Goal: Information Seeking & Learning: Learn about a topic

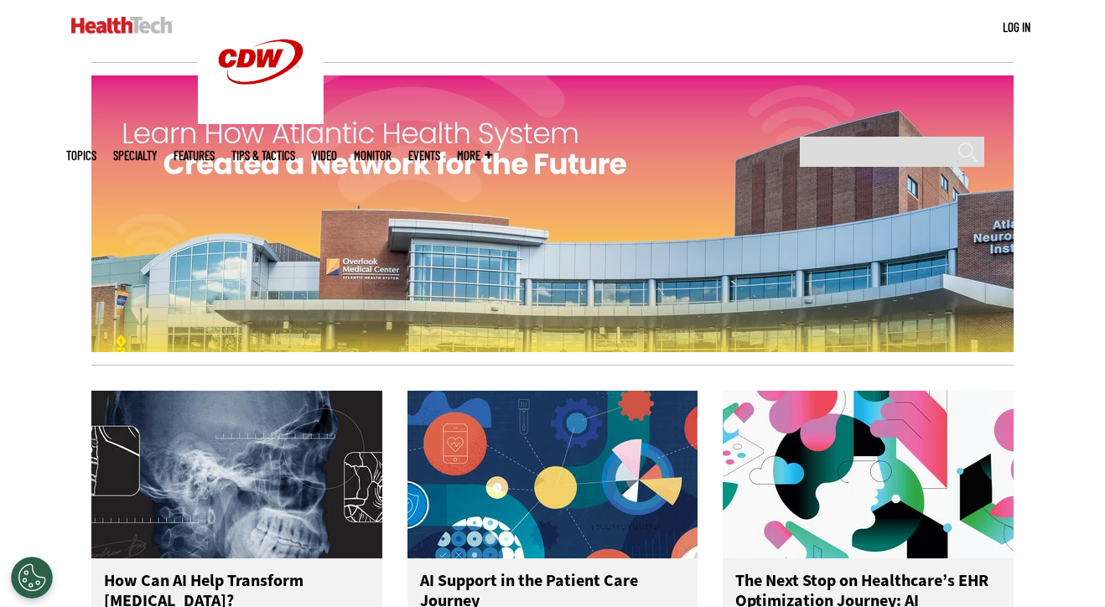
scroll to position [2832, 0]
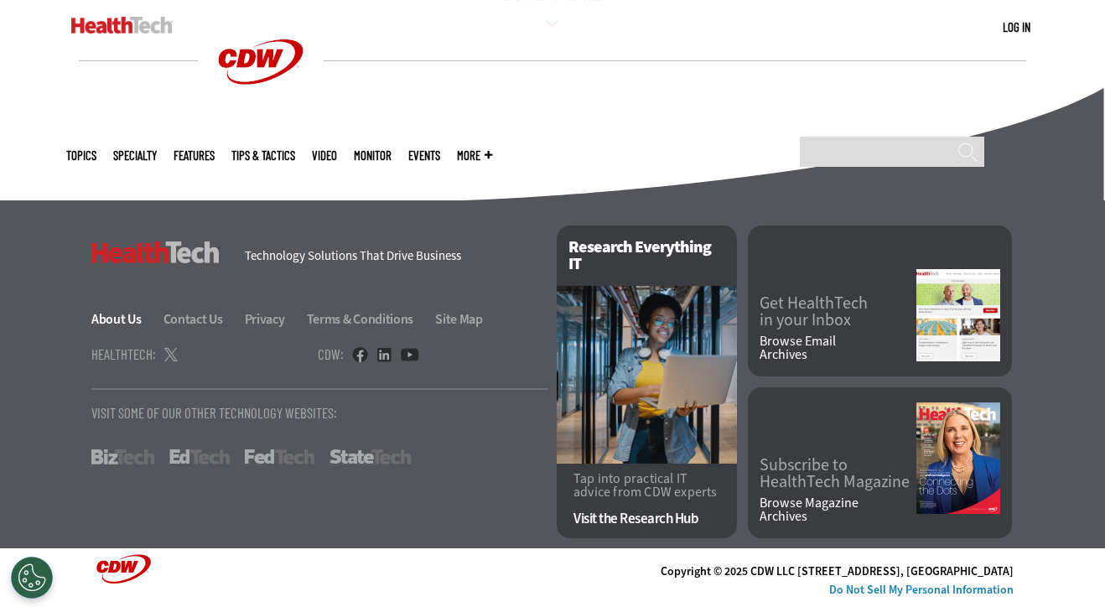
click at [139, 314] on link "About Us" at bounding box center [126, 319] width 70 height 18
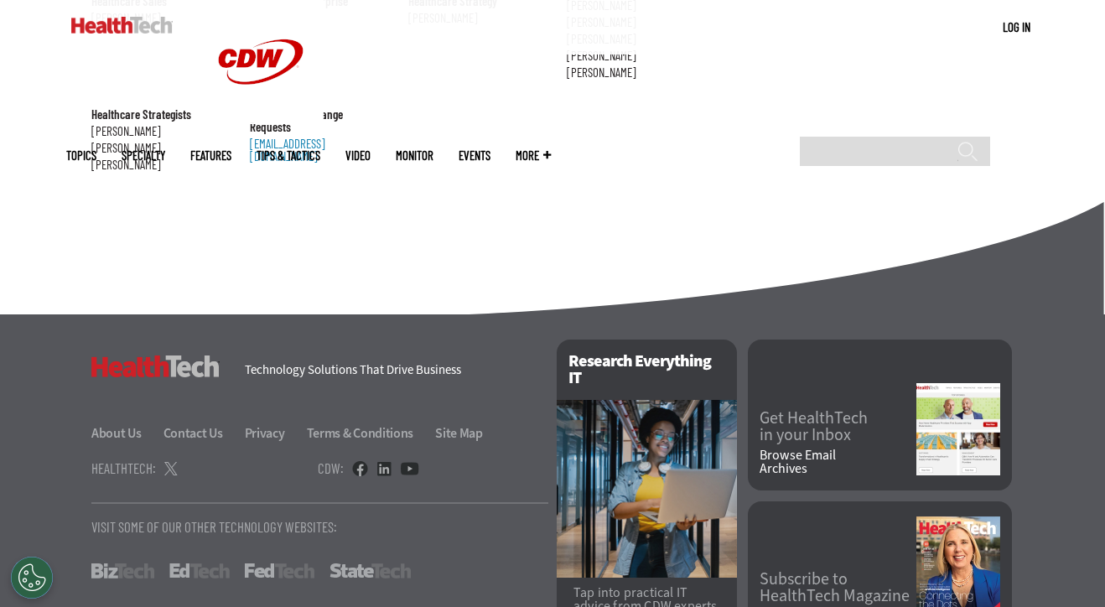
scroll to position [2032, 0]
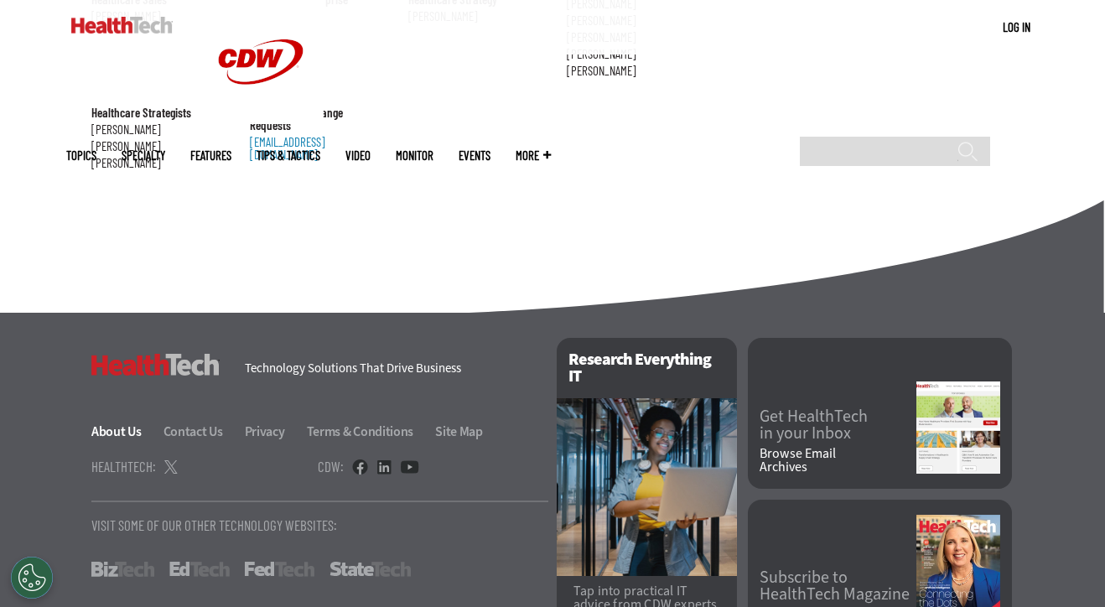
click at [142, 422] on link "About Us" at bounding box center [126, 431] width 70 height 18
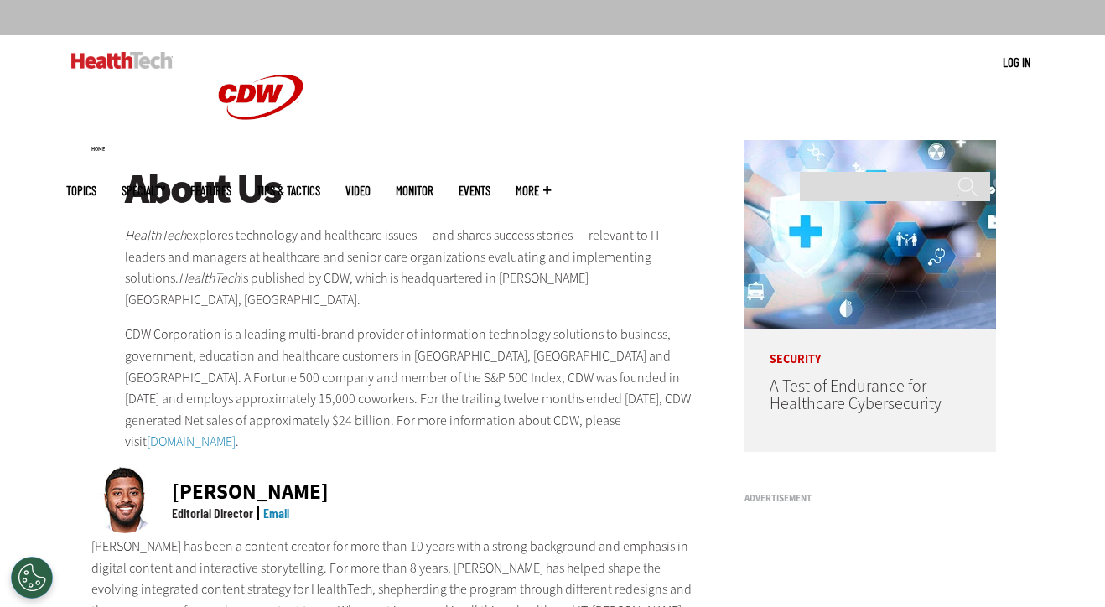
scroll to position [105, 0]
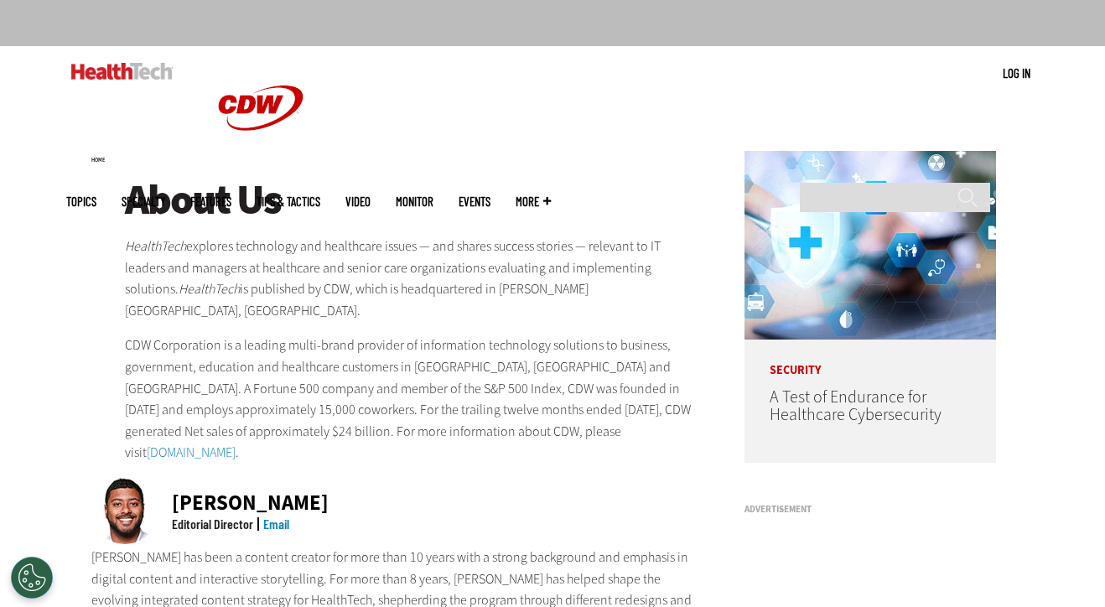
click at [332, 174] on ul "Topics Specialty Features Tips & Tactics Video MonITor Events More Search" at bounding box center [321, 201] width 510 height 54
click at [231, 195] on link "Features" at bounding box center [210, 201] width 41 height 13
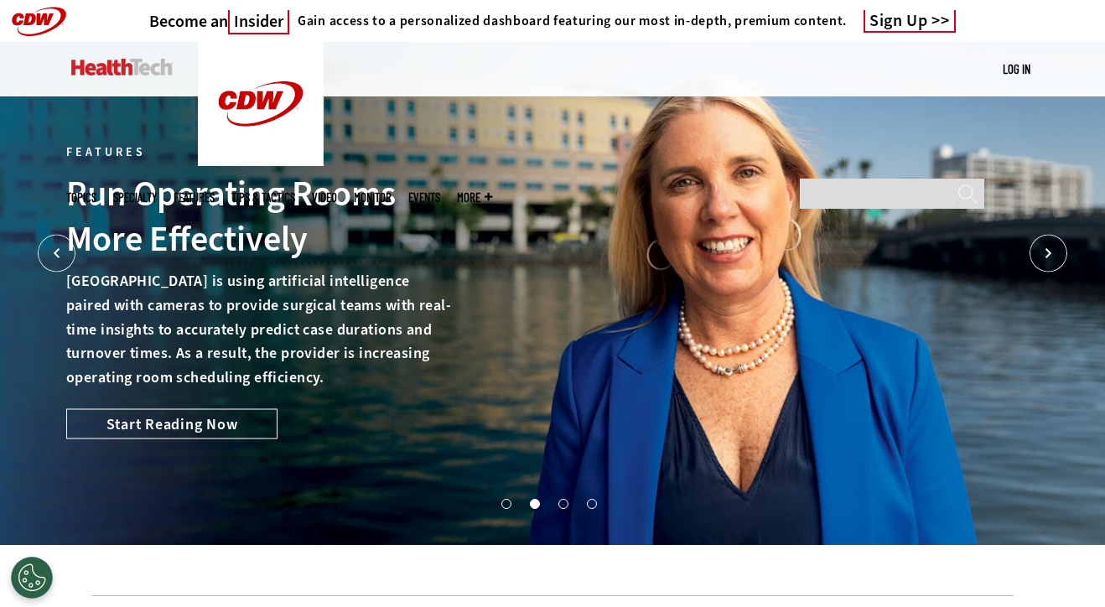
click at [215, 191] on link "Features" at bounding box center [194, 197] width 41 height 13
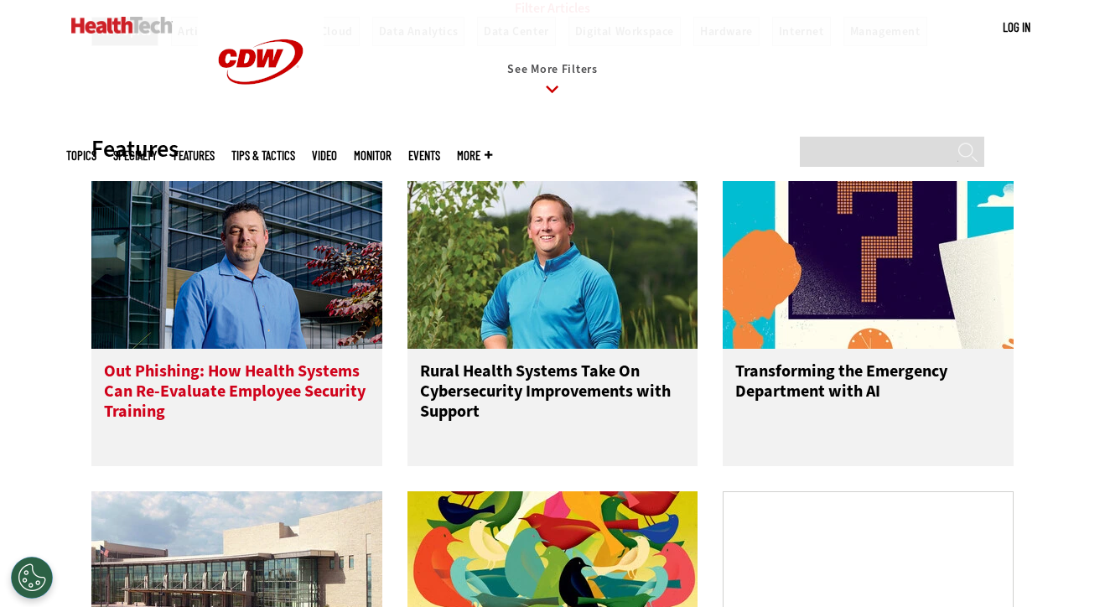
scroll to position [522, 0]
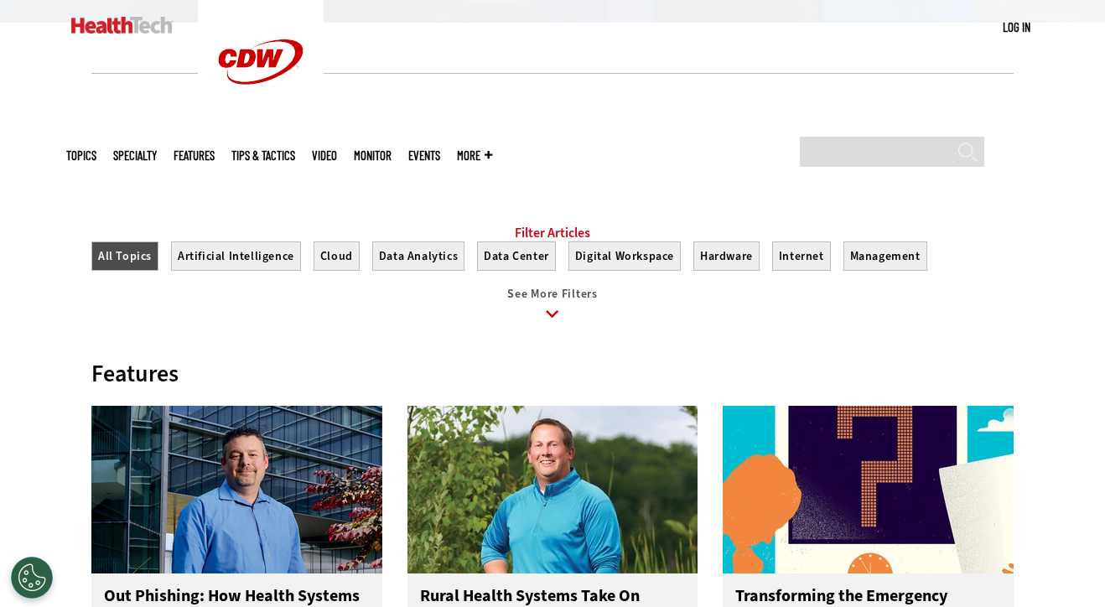
click at [556, 333] on icon at bounding box center [552, 314] width 39 height 39
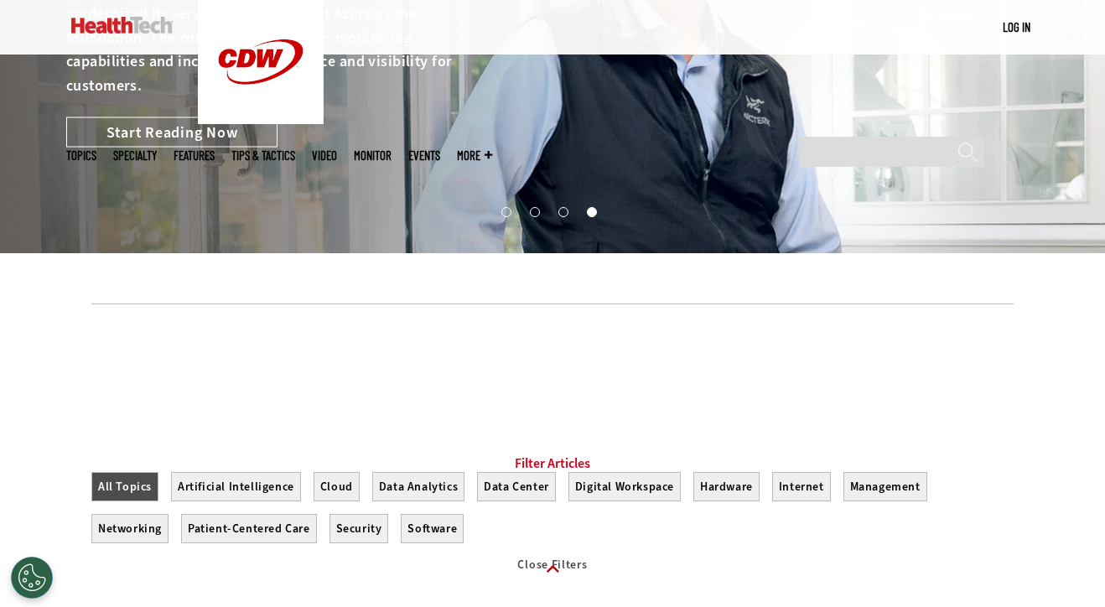
scroll to position [656, 0]
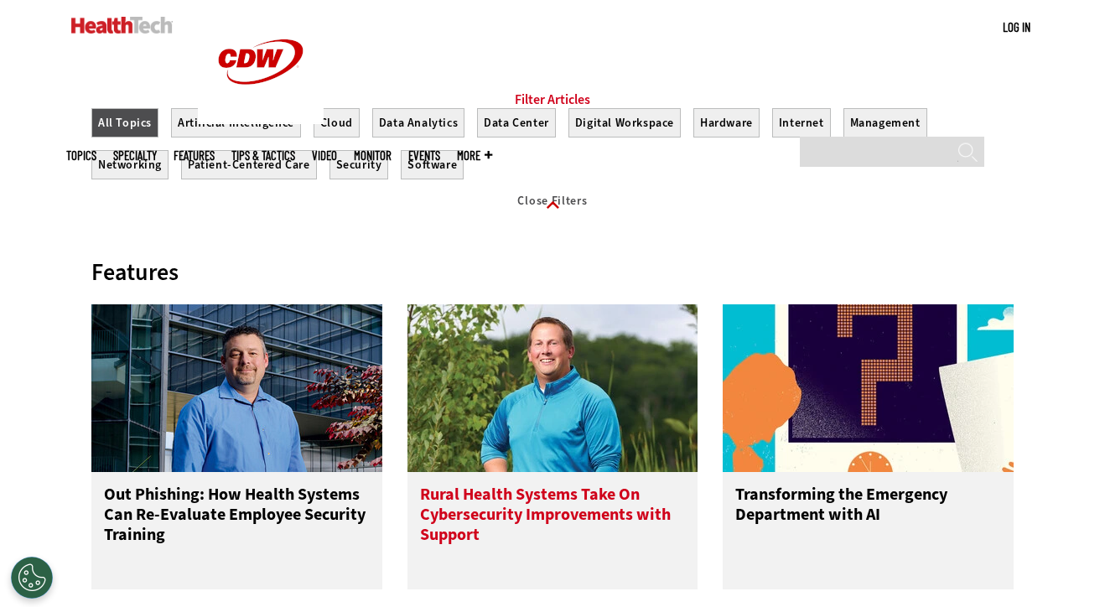
click at [593, 388] on img at bounding box center [552, 388] width 291 height 168
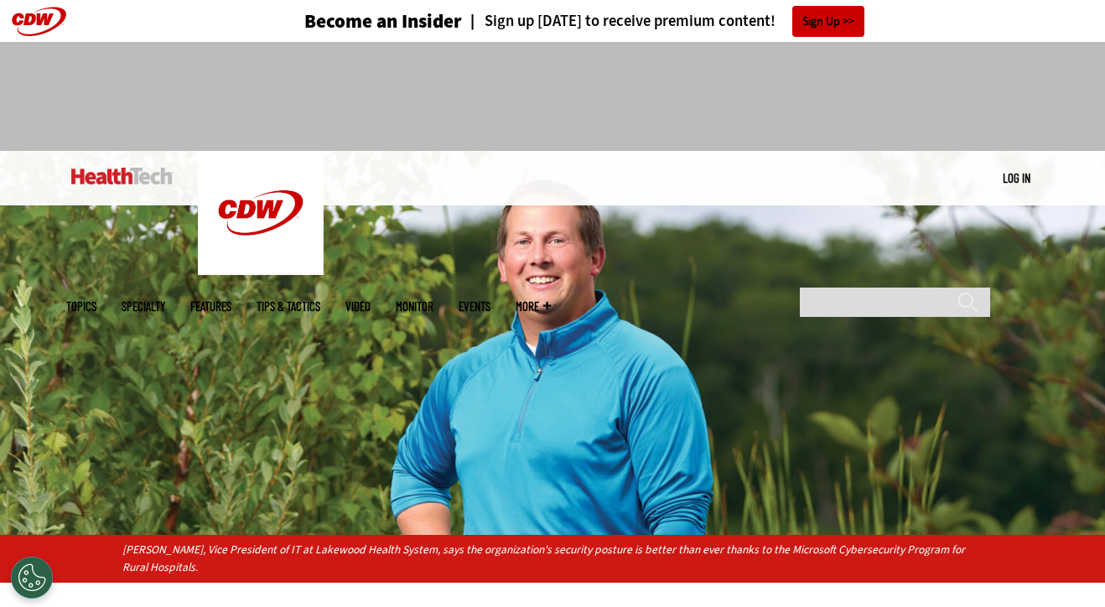
scroll to position [243, 0]
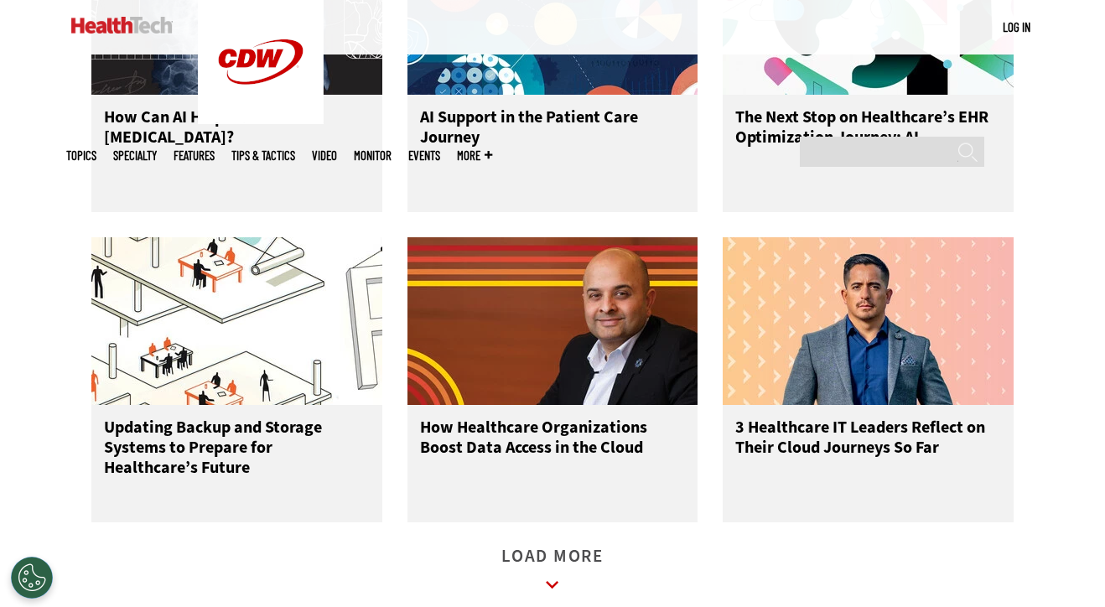
scroll to position [2330, 0]
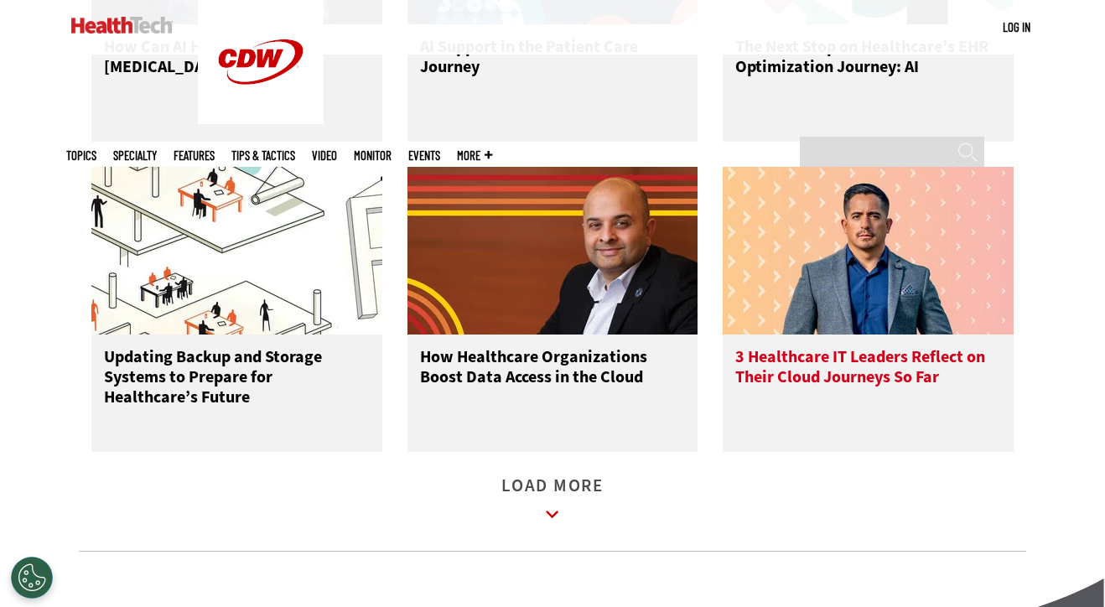
click at [752, 414] on h3 "3 Healthcare IT Leaders Reflect on Their Cloud Journeys So Far" at bounding box center [868, 380] width 266 height 67
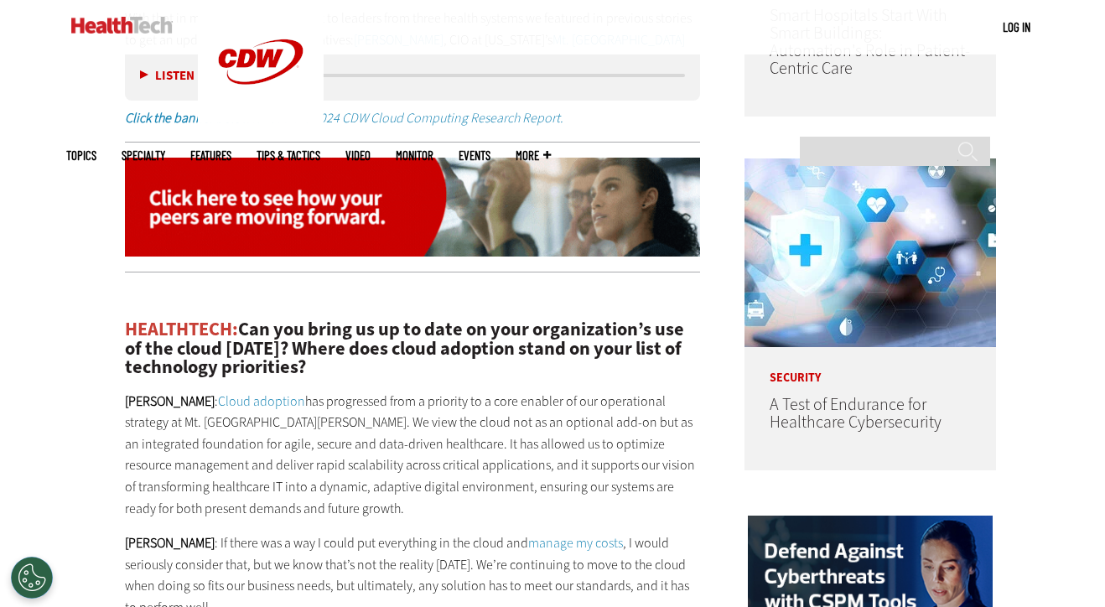
scroll to position [1440, 0]
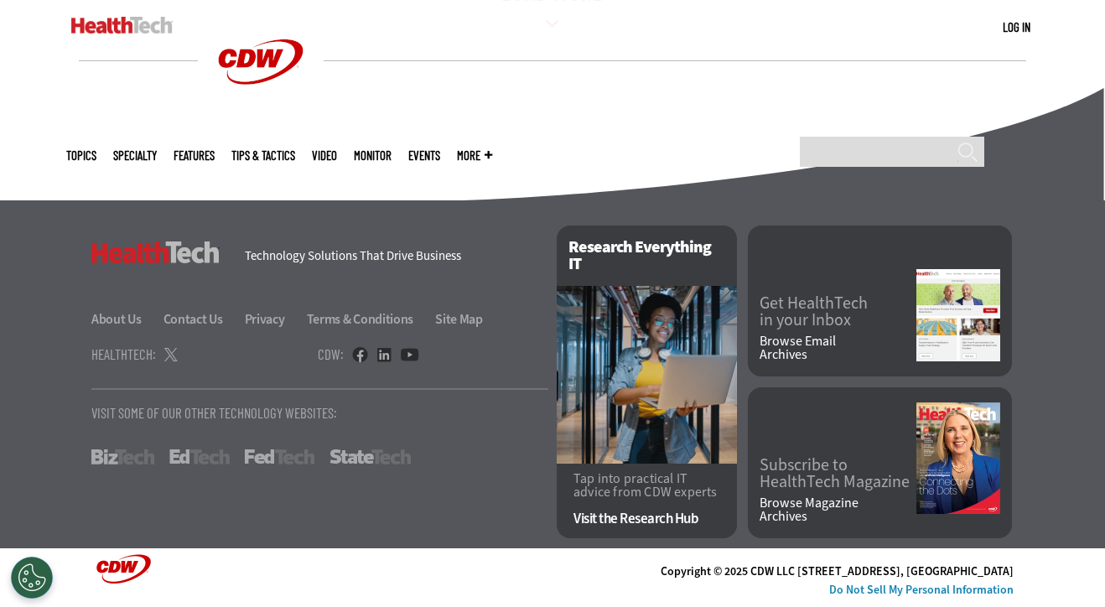
scroll to position [2518, 0]
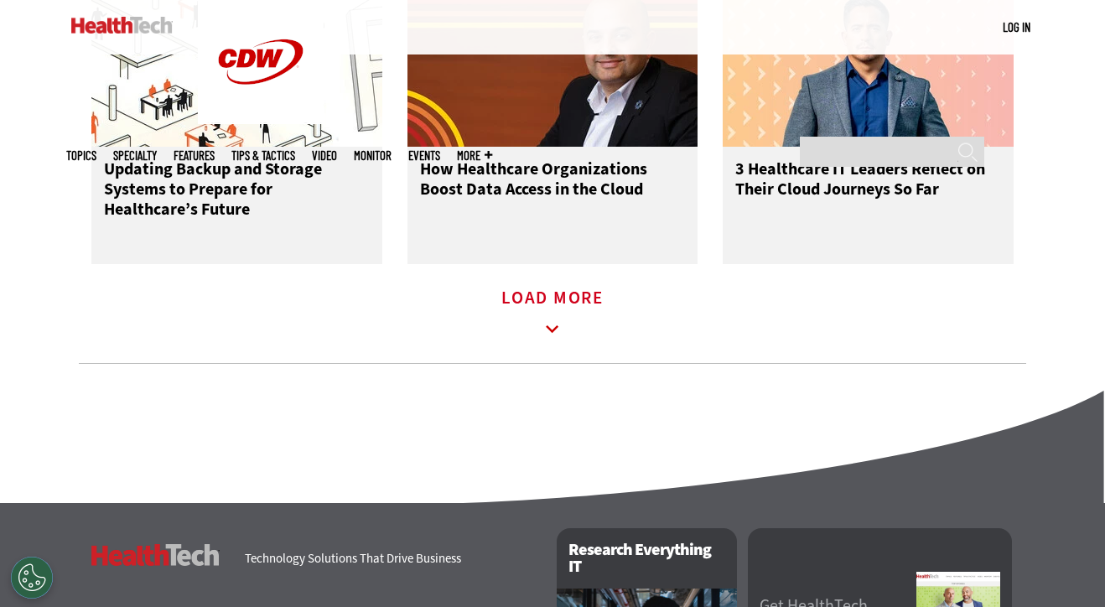
click at [541, 328] on icon at bounding box center [552, 329] width 39 height 39
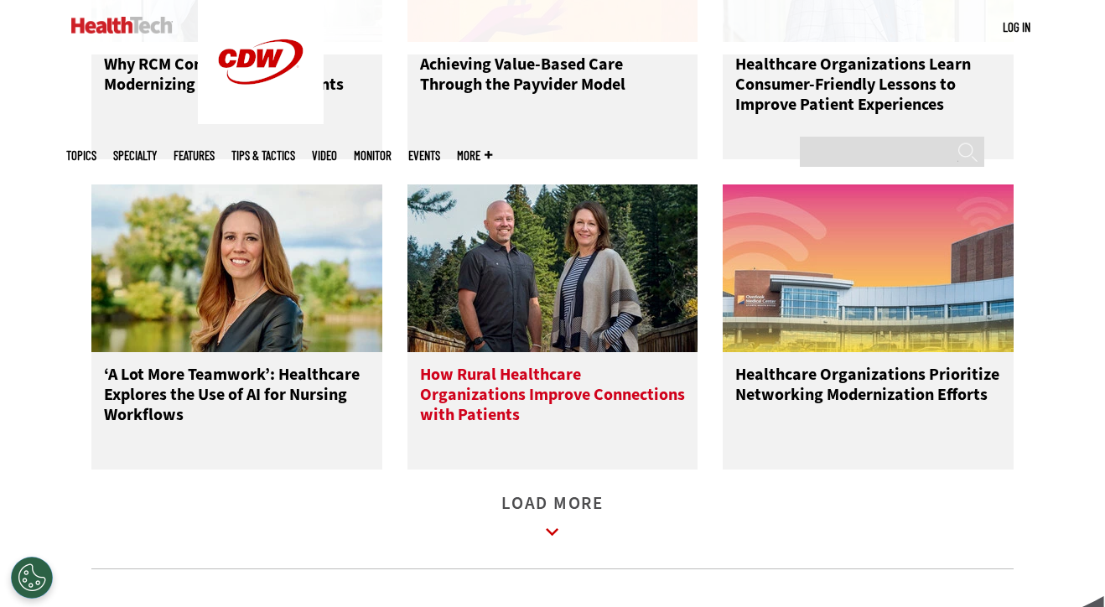
scroll to position [3247, 0]
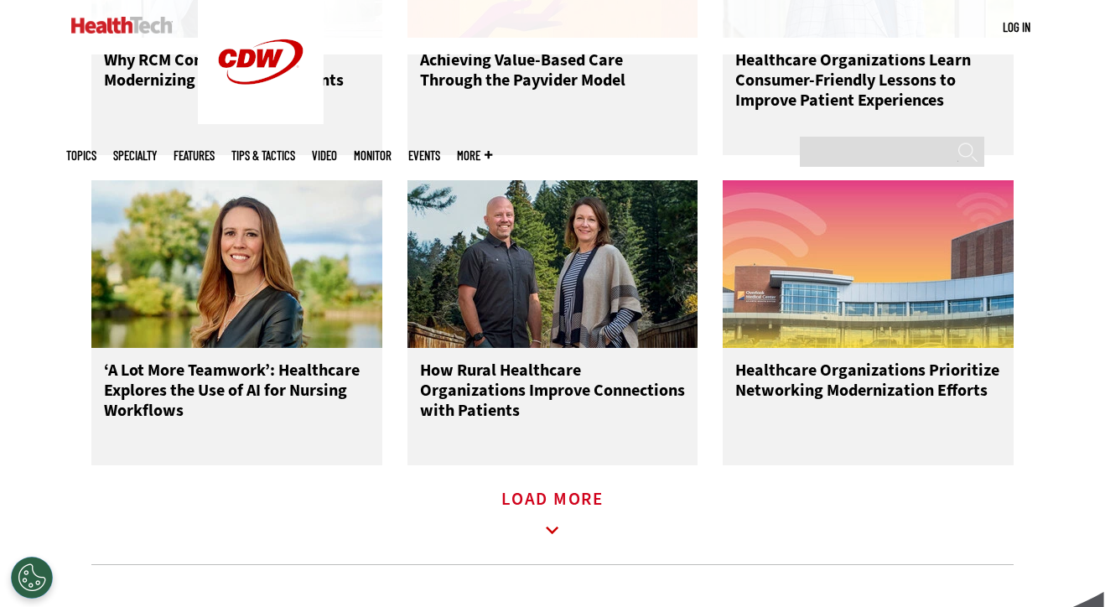
click at [549, 536] on icon at bounding box center [552, 530] width 39 height 39
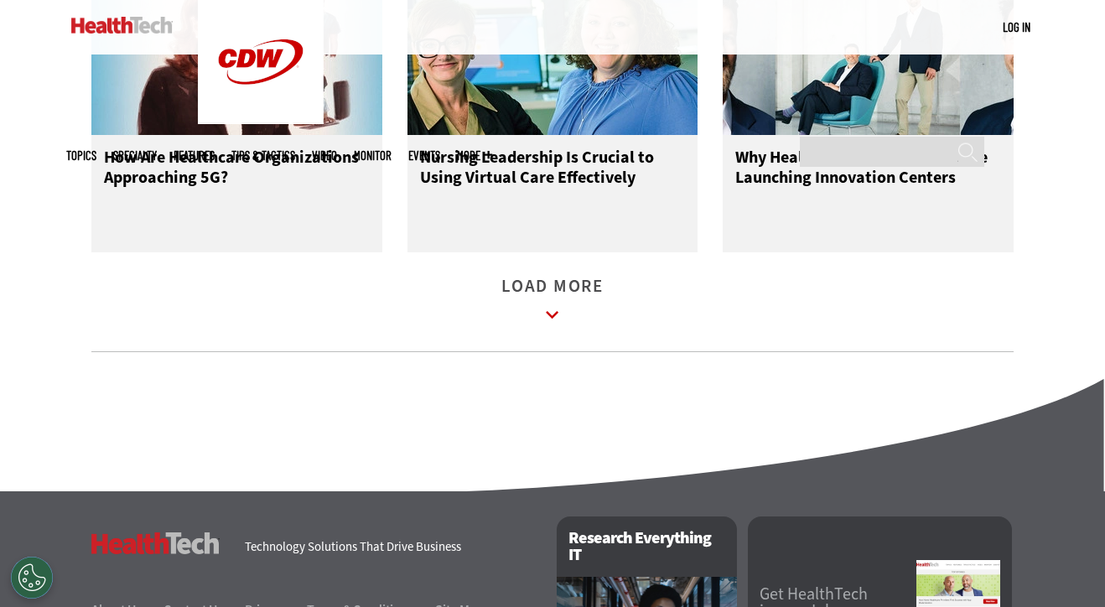
scroll to position [4407, 0]
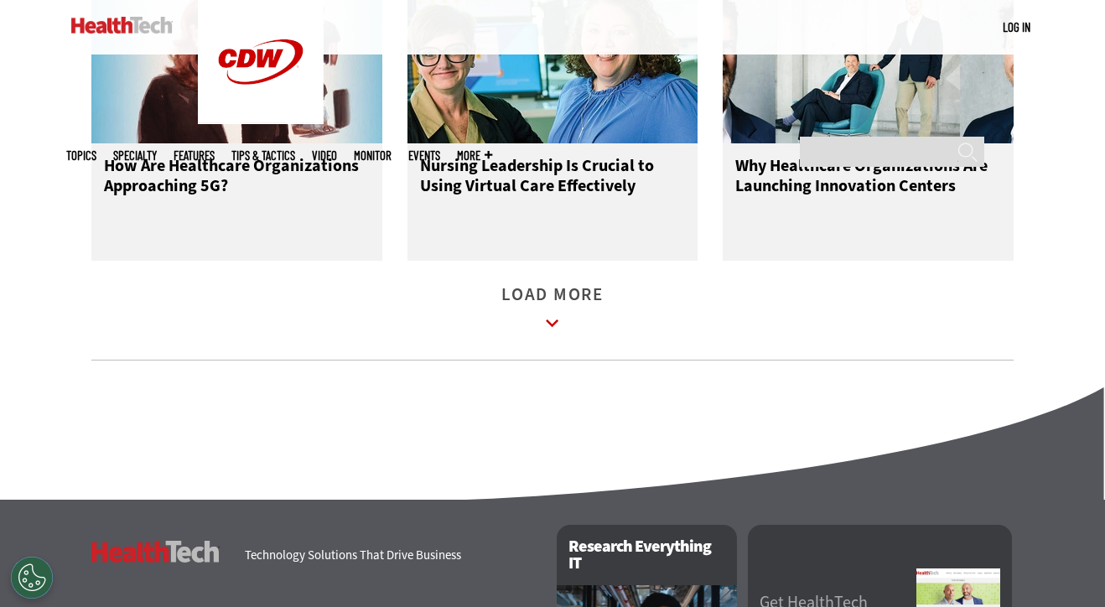
click at [567, 320] on link "Load More" at bounding box center [552, 311] width 102 height 46
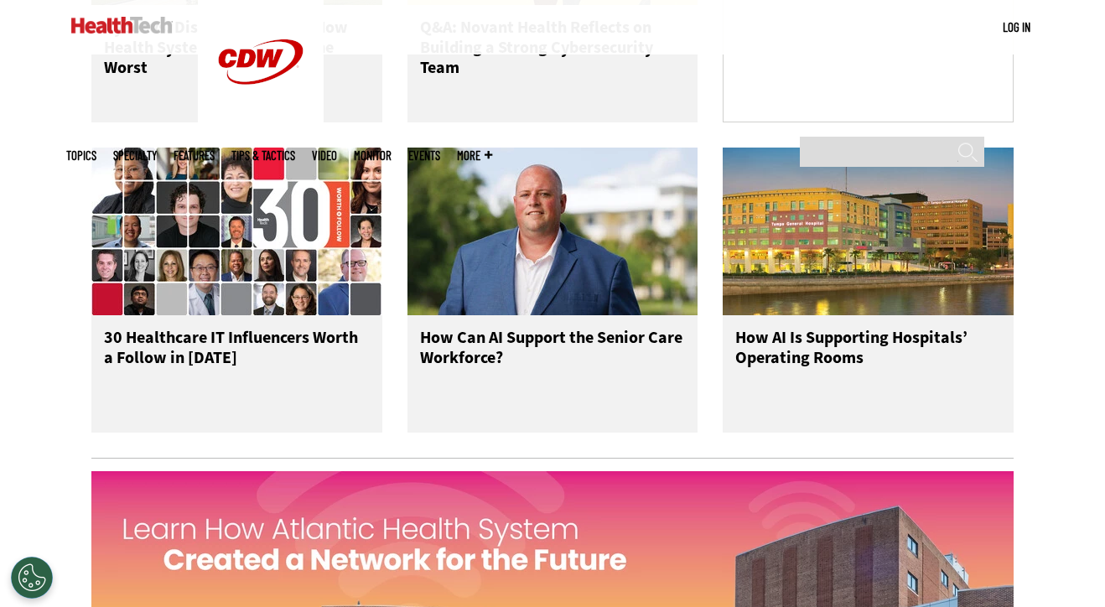
scroll to position [1335, 0]
